Goal: Information Seeking & Learning: Learn about a topic

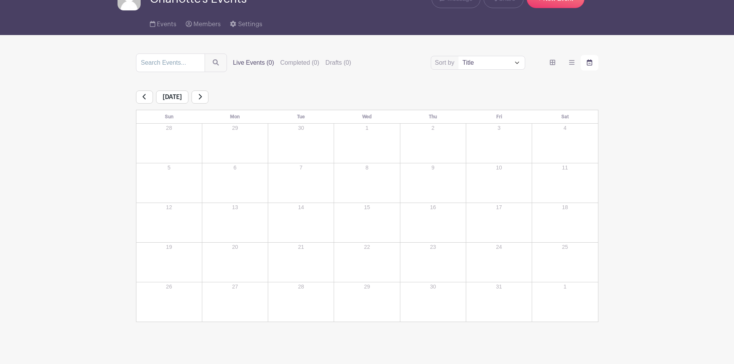
scroll to position [50, 0]
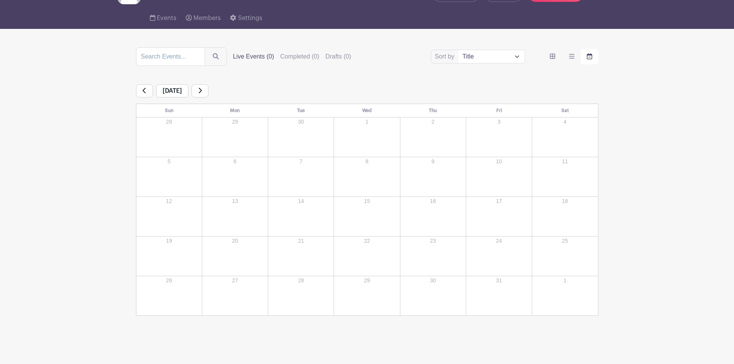
click at [320, 169] on div "7" at bounding box center [301, 177] width 65 height 39
click at [202, 90] on icon at bounding box center [200, 90] width 4 height 6
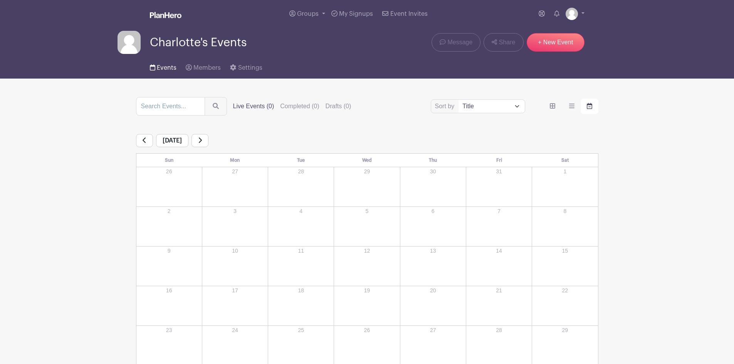
click at [163, 65] on span "Events" at bounding box center [167, 68] width 20 height 6
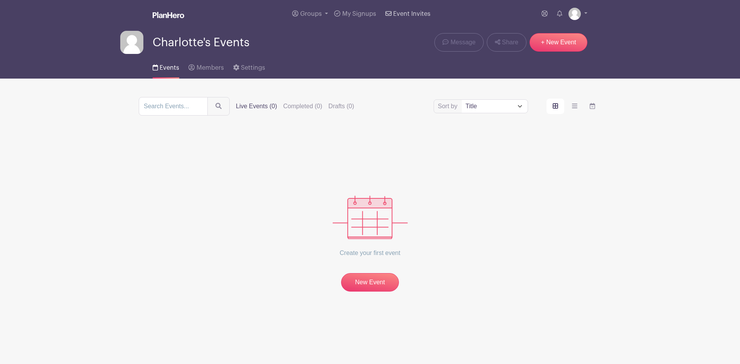
click at [397, 12] on span "Event Invites" at bounding box center [411, 14] width 37 height 6
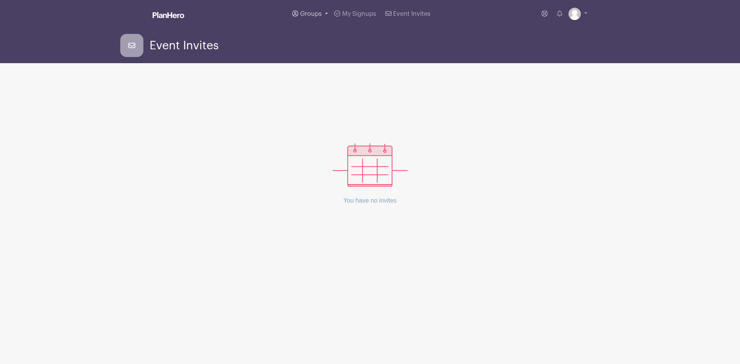
click at [314, 12] on span "Groups" at bounding box center [311, 14] width 22 height 6
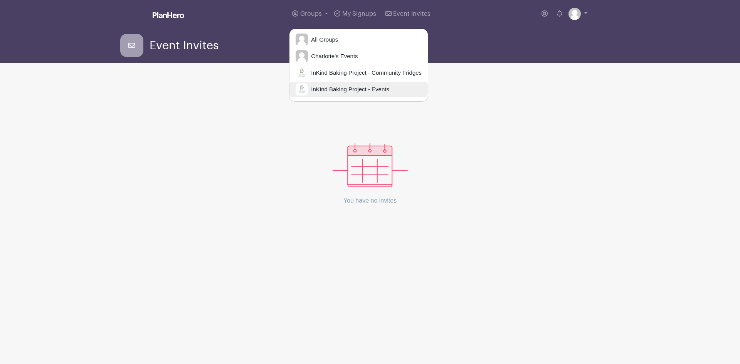
click at [346, 89] on span "InKind Baking Project - Events" at bounding box center [348, 89] width 81 height 9
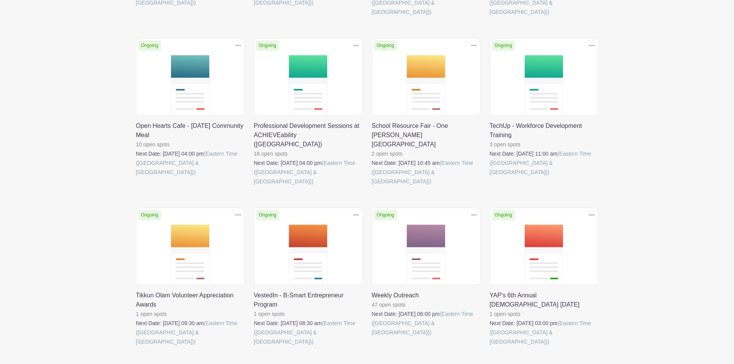
scroll to position [271, 0]
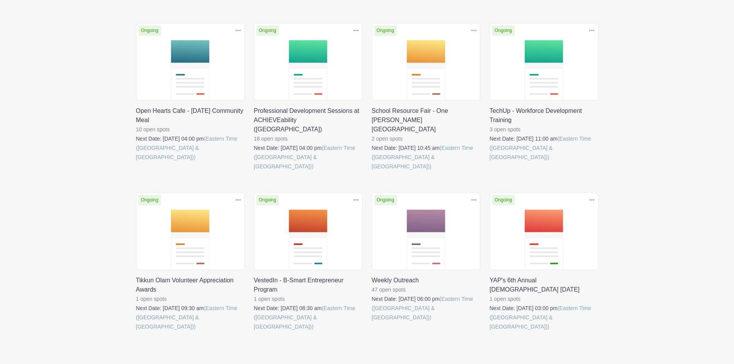
click at [372, 322] on link at bounding box center [372, 322] width 0 height 0
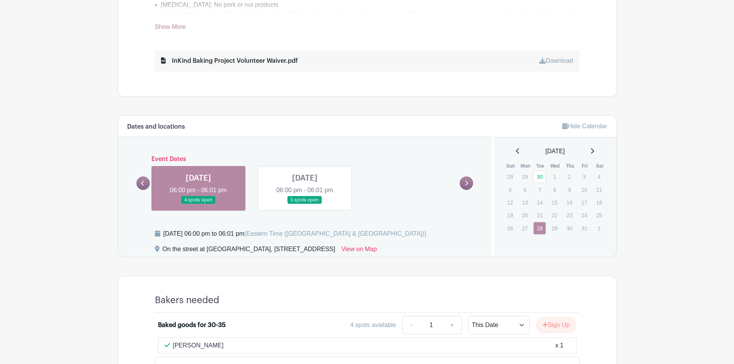
scroll to position [385, 0]
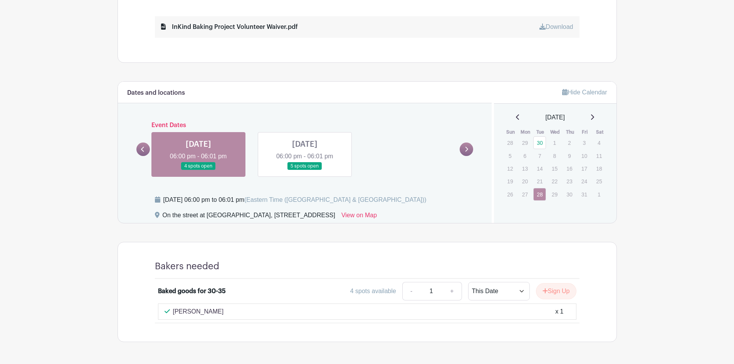
click at [143, 148] on icon at bounding box center [142, 149] width 3 height 6
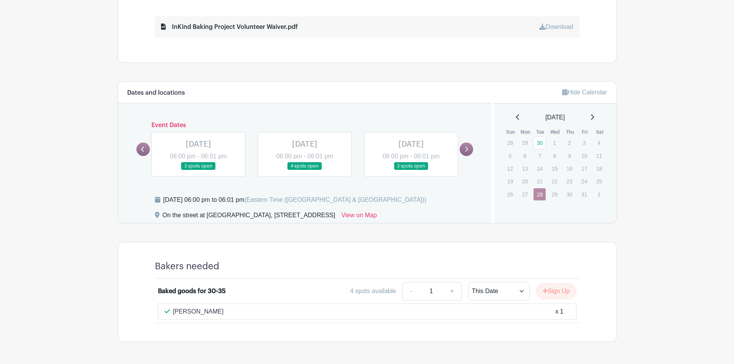
click at [462, 145] on link at bounding box center [466, 149] width 13 height 13
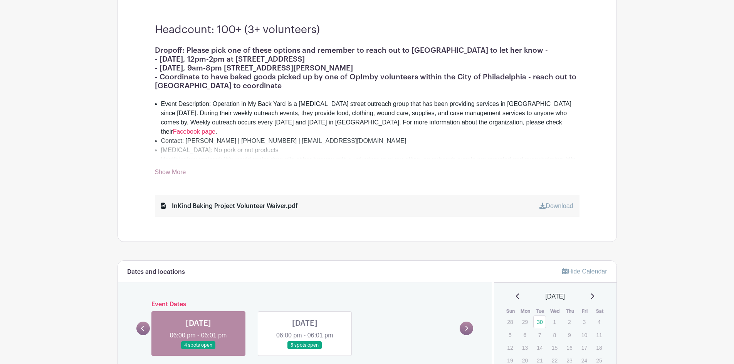
scroll to position [193, 0]
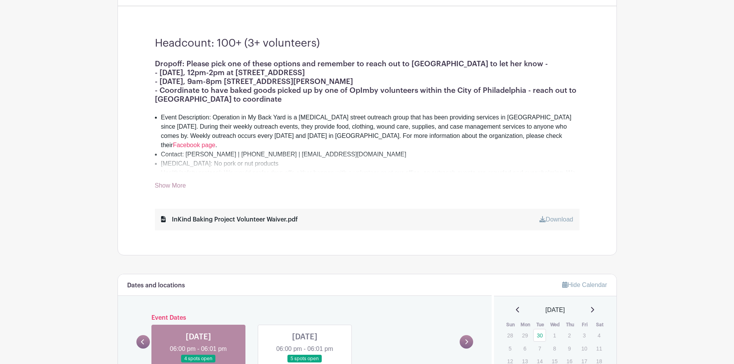
click at [175, 186] on link "Show More" at bounding box center [170, 187] width 31 height 10
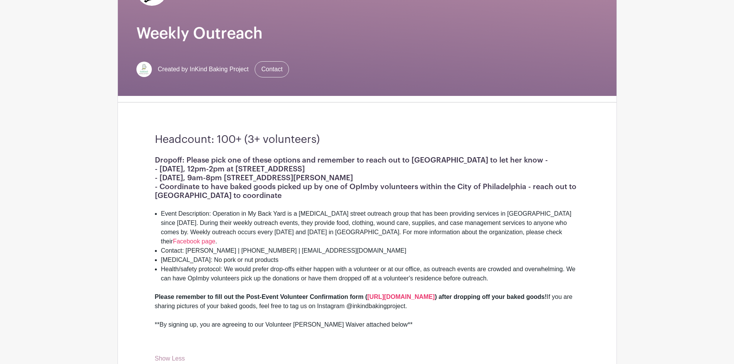
scroll to position [77, 0]
